Goal: Navigation & Orientation: Find specific page/section

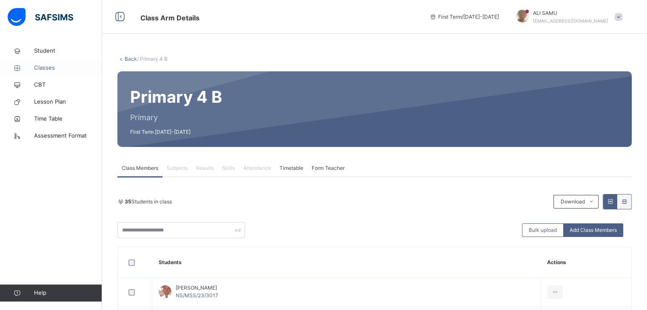
click at [40, 68] on span "Classes" at bounding box center [68, 68] width 68 height 9
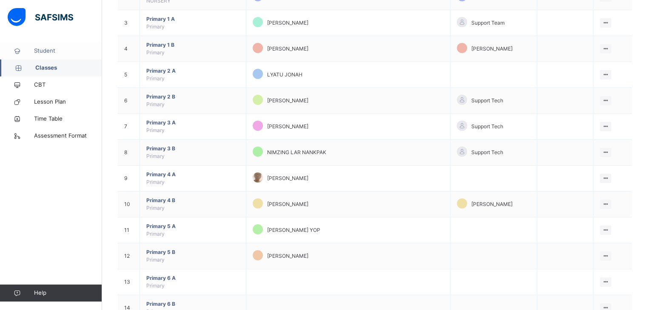
scroll to position [145, 0]
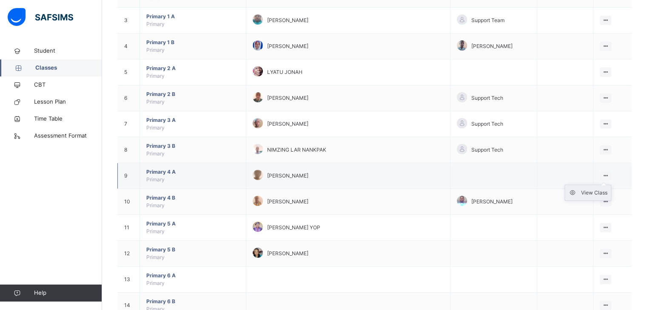
click at [602, 189] on div "View Class" at bounding box center [594, 193] width 26 height 9
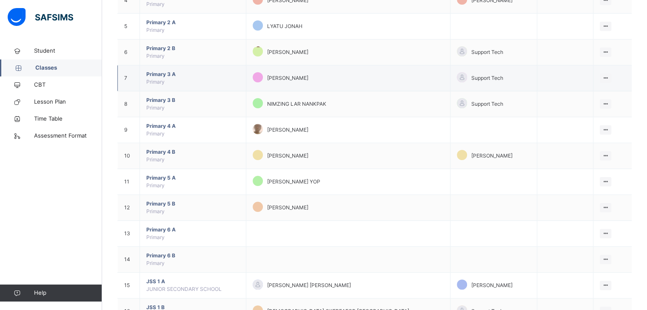
scroll to position [202, 0]
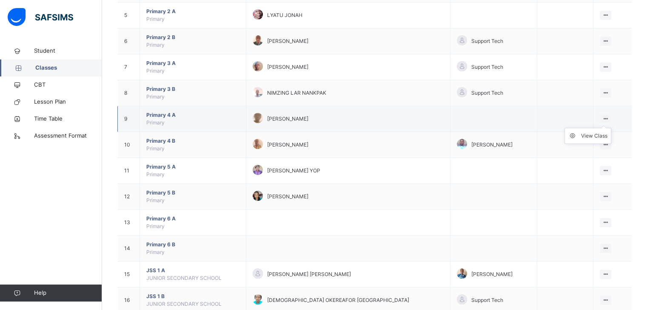
click at [603, 131] on ul "View Class" at bounding box center [587, 136] width 47 height 16
click at [599, 134] on div "View Class" at bounding box center [594, 136] width 26 height 9
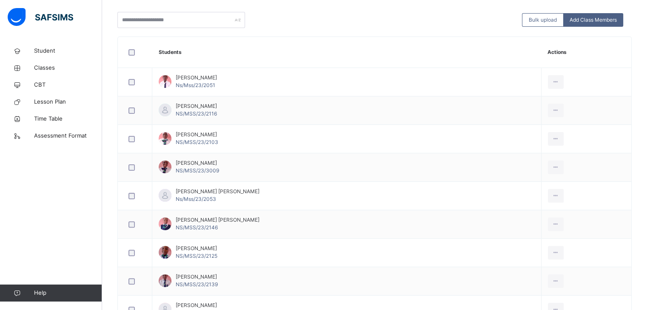
scroll to position [211, 0]
